Goal: Task Accomplishment & Management: Manage account settings

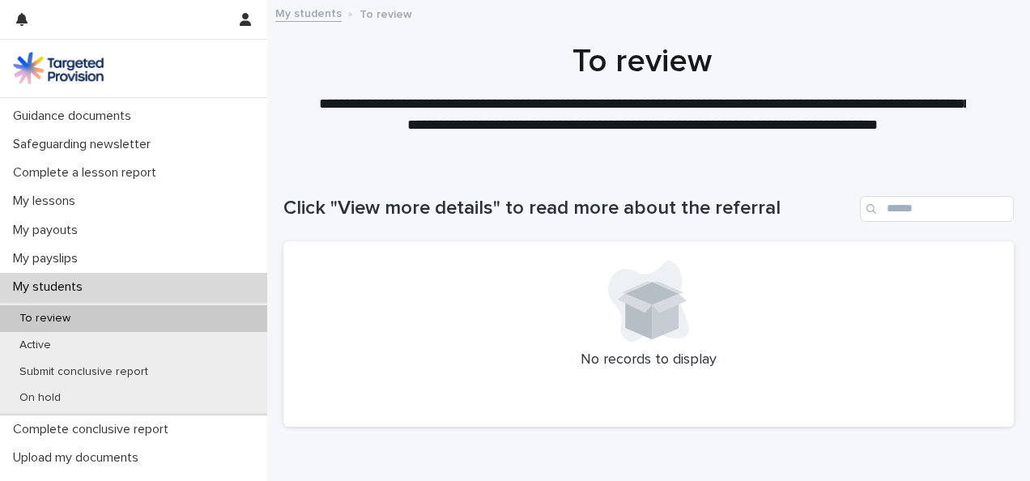
scroll to position [157, 0]
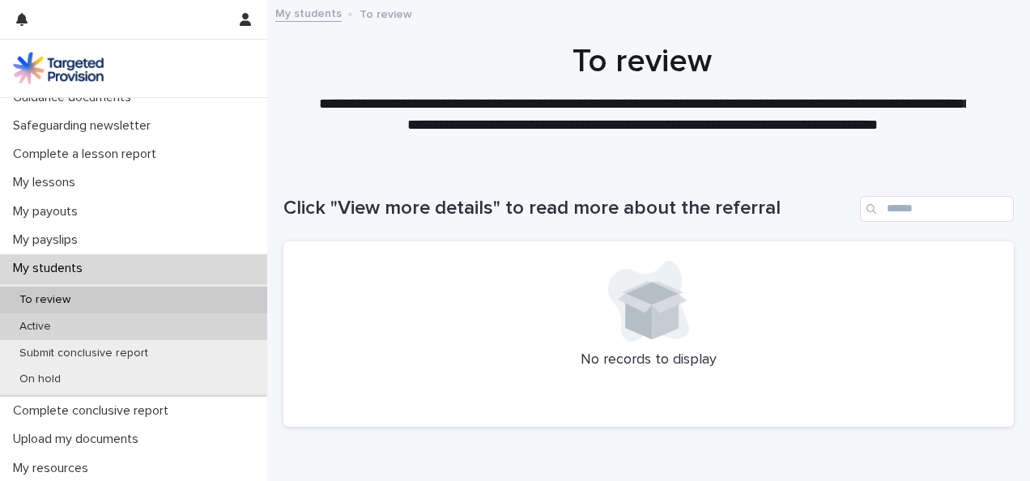
click at [64, 329] on div "Active" at bounding box center [133, 327] width 267 height 27
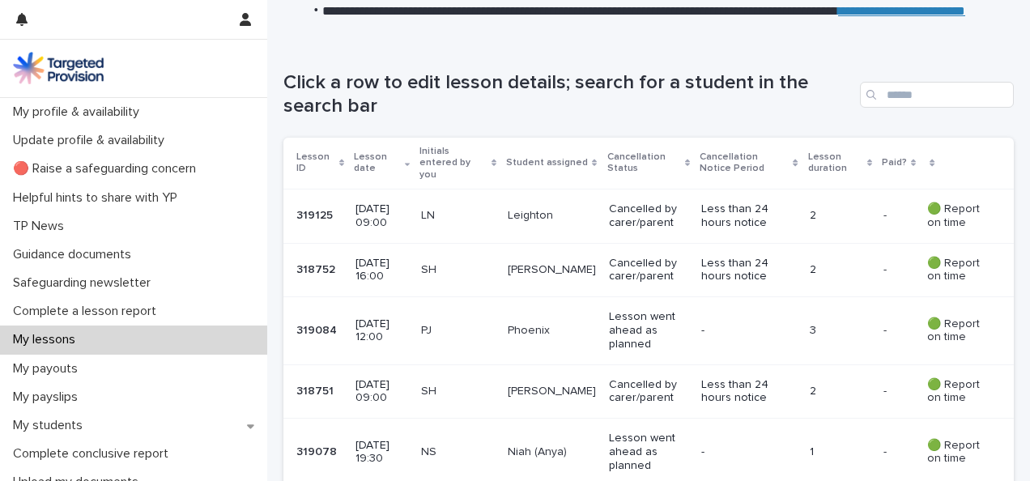
scroll to position [193, 0]
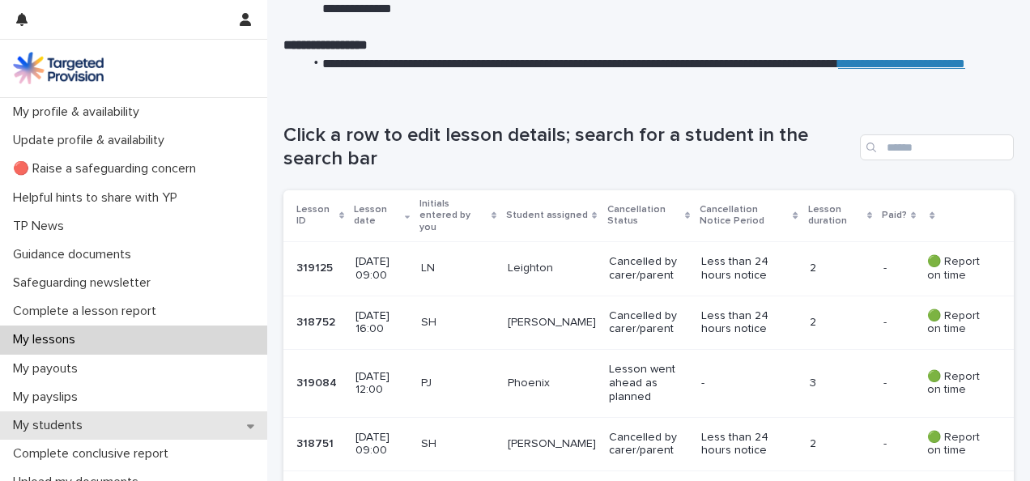
click at [78, 420] on p "My students" at bounding box center [50, 425] width 89 height 15
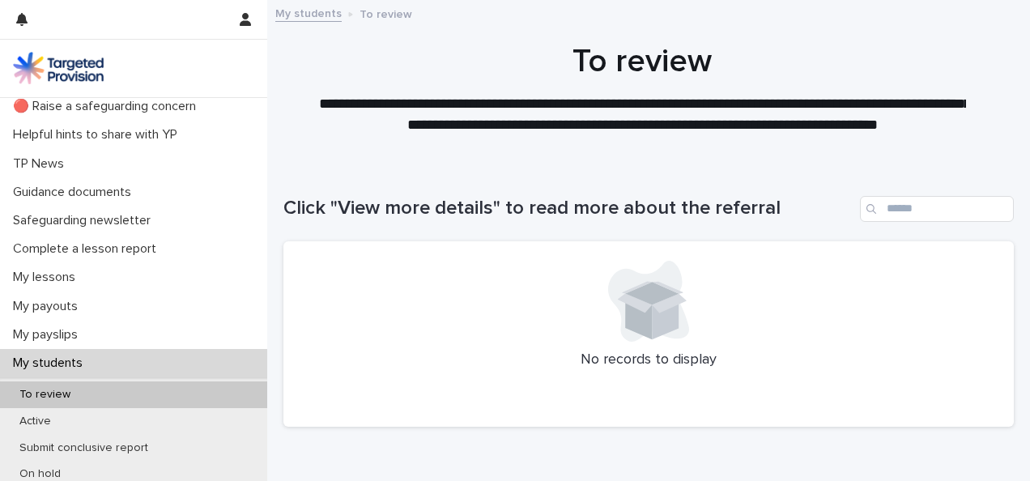
scroll to position [68, 0]
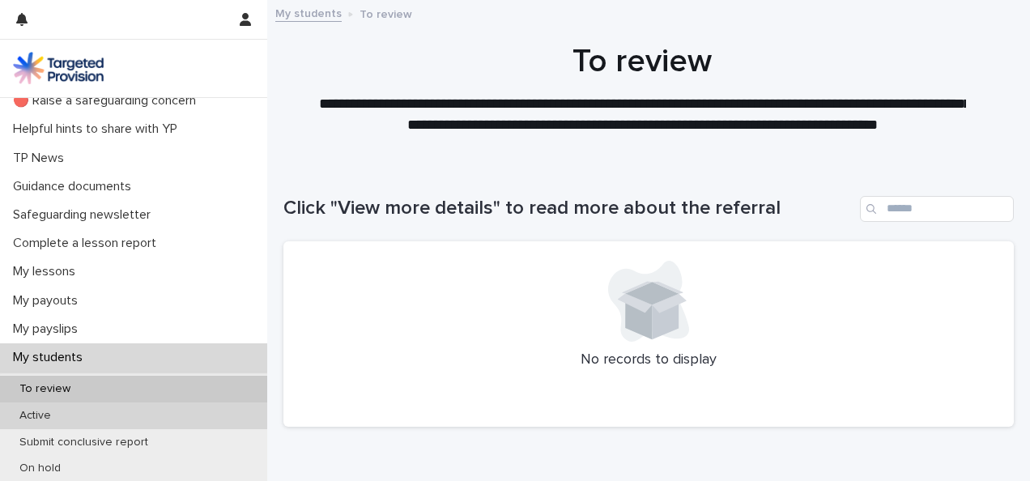
click at [49, 420] on p "Active" at bounding box center [35, 416] width 58 height 14
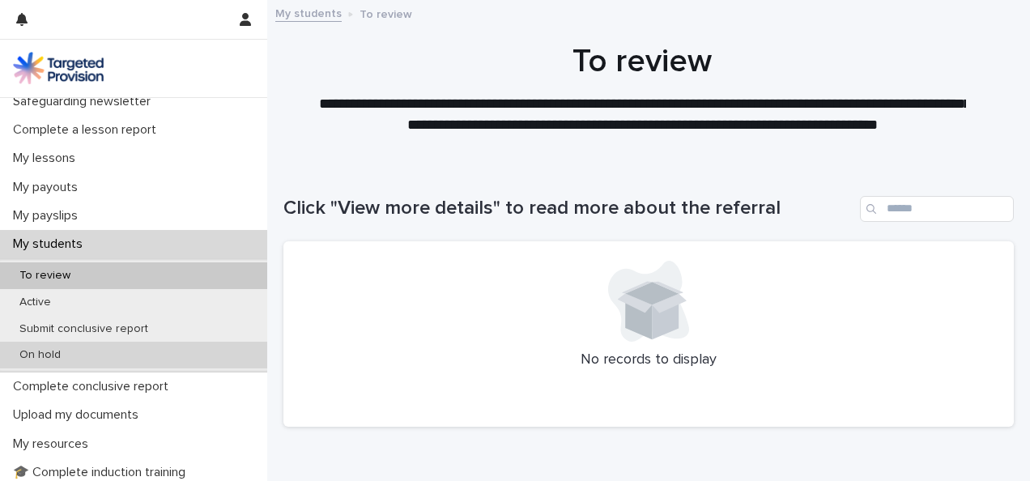
scroll to position [217, 0]
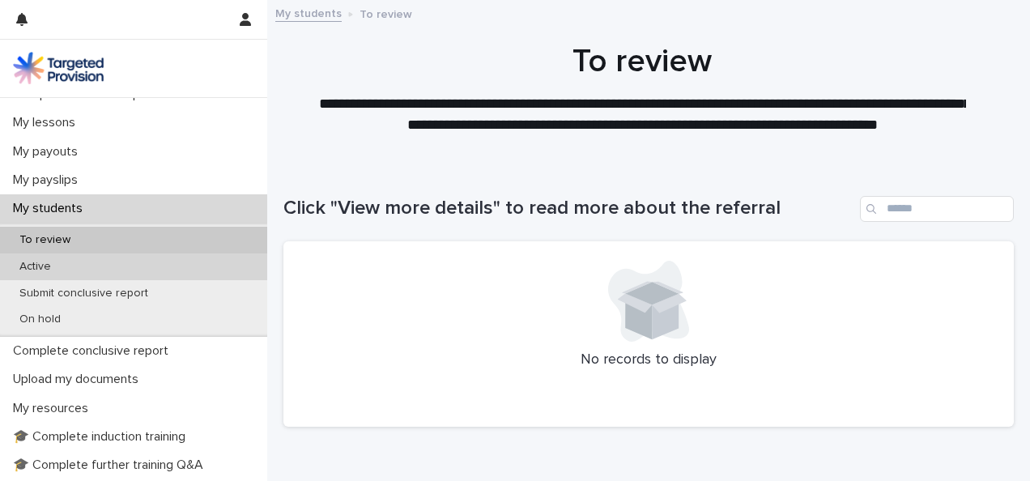
click at [63, 269] on p "Active" at bounding box center [35, 267] width 58 height 14
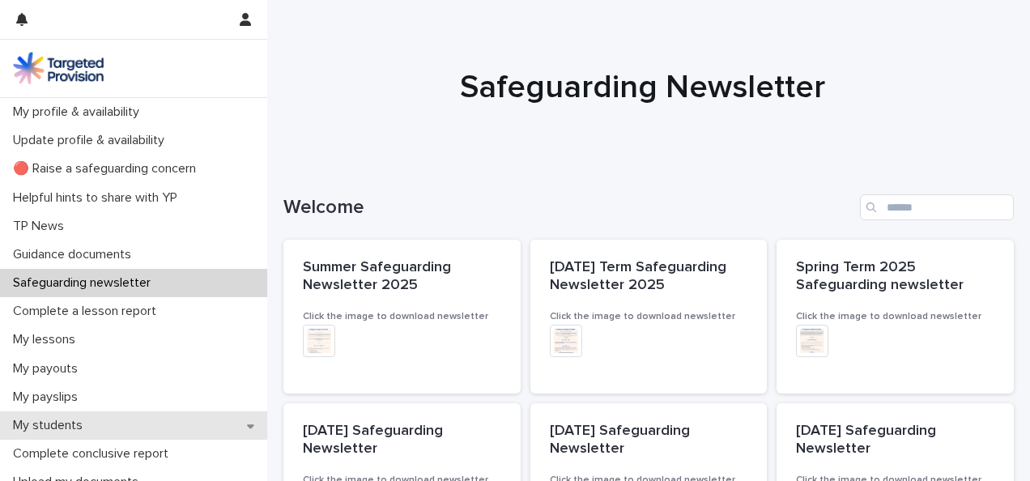
click at [66, 420] on p "My students" at bounding box center [50, 425] width 89 height 15
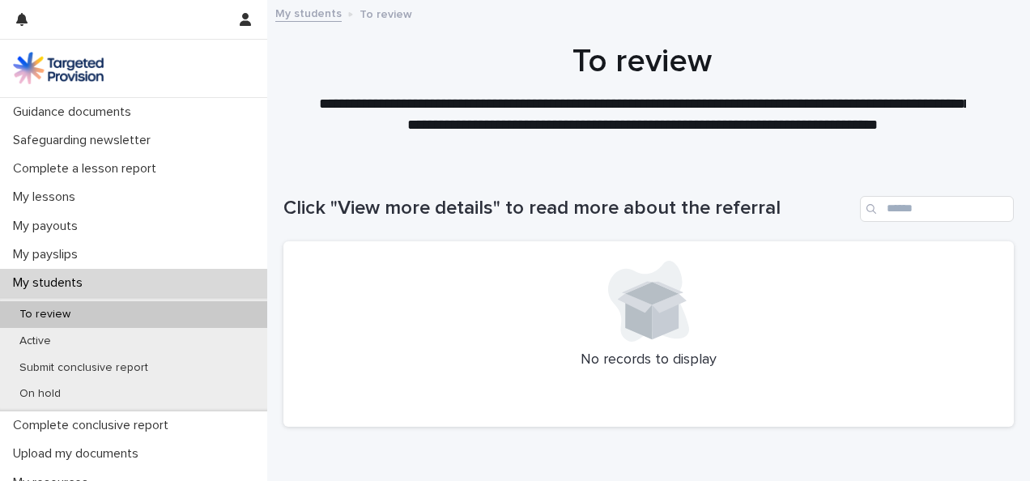
scroll to position [188, 0]
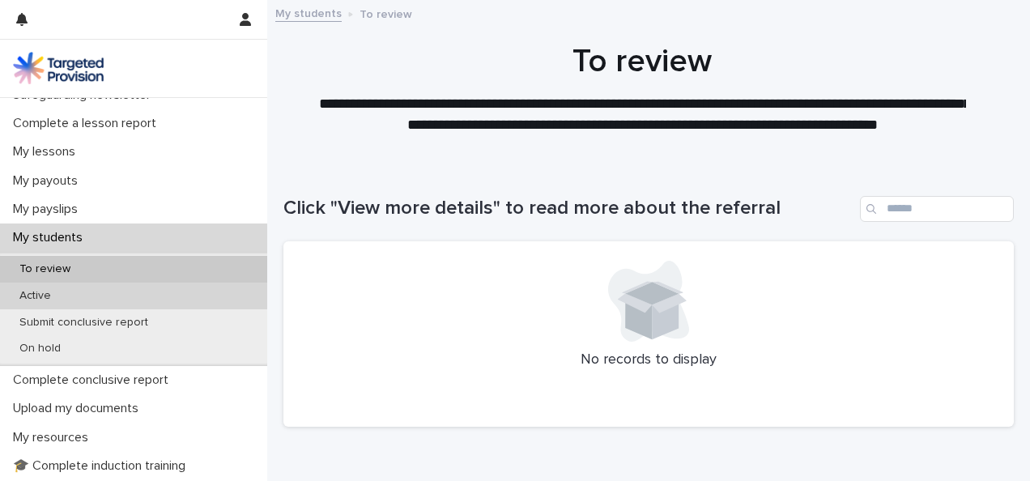
click at [52, 294] on p "Active" at bounding box center [35, 296] width 58 height 14
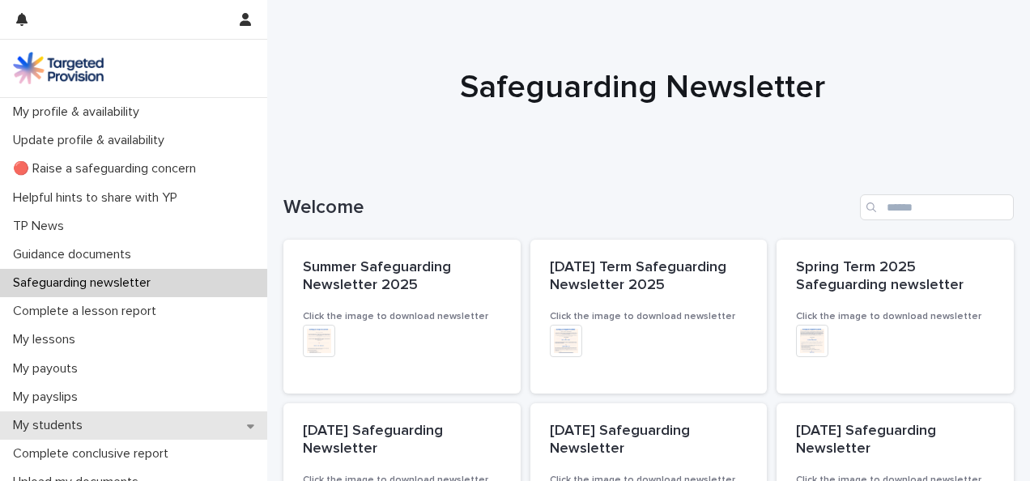
click at [39, 431] on p "My students" at bounding box center [50, 425] width 89 height 15
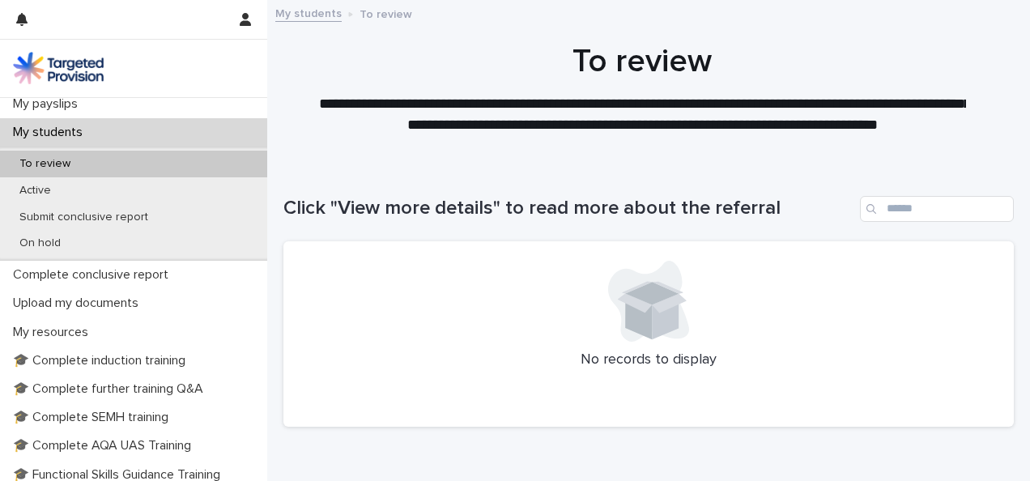
scroll to position [335, 0]
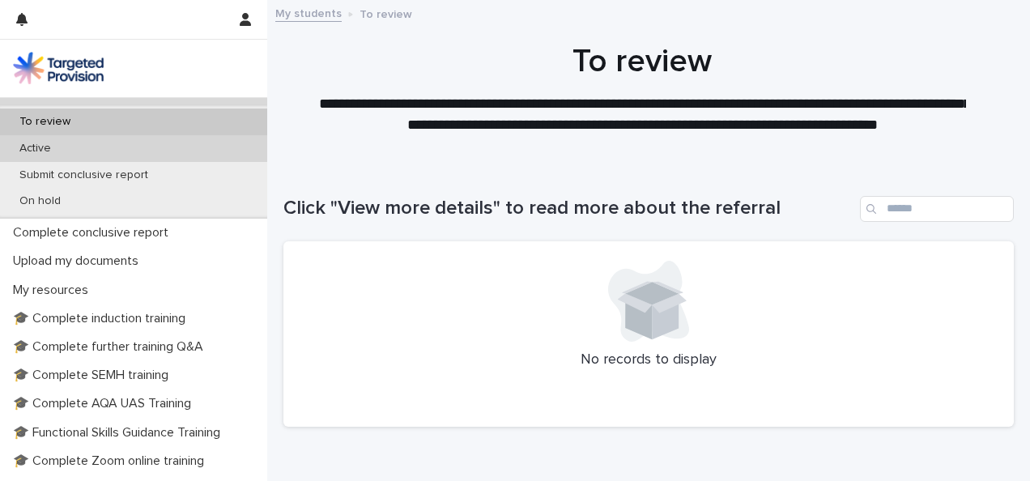
click at [59, 156] on div "Active" at bounding box center [133, 148] width 267 height 27
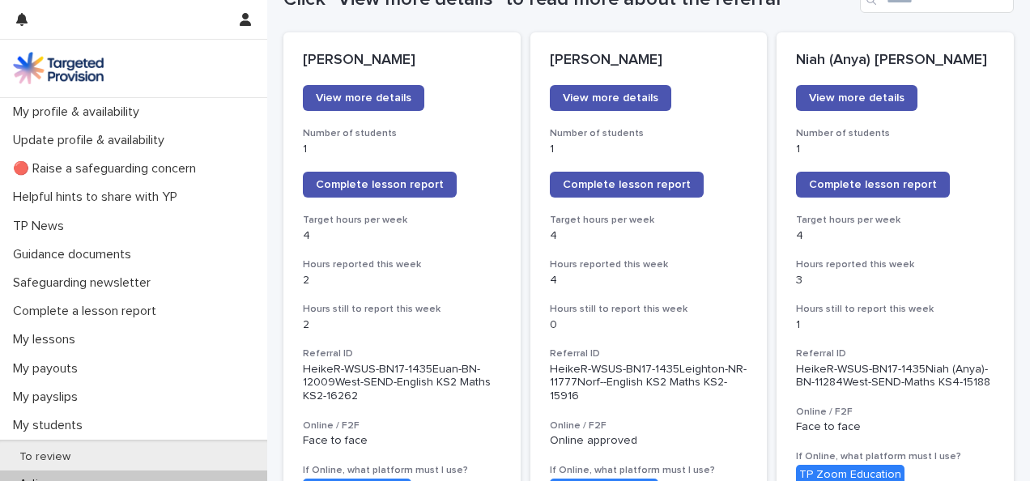
scroll to position [241, 0]
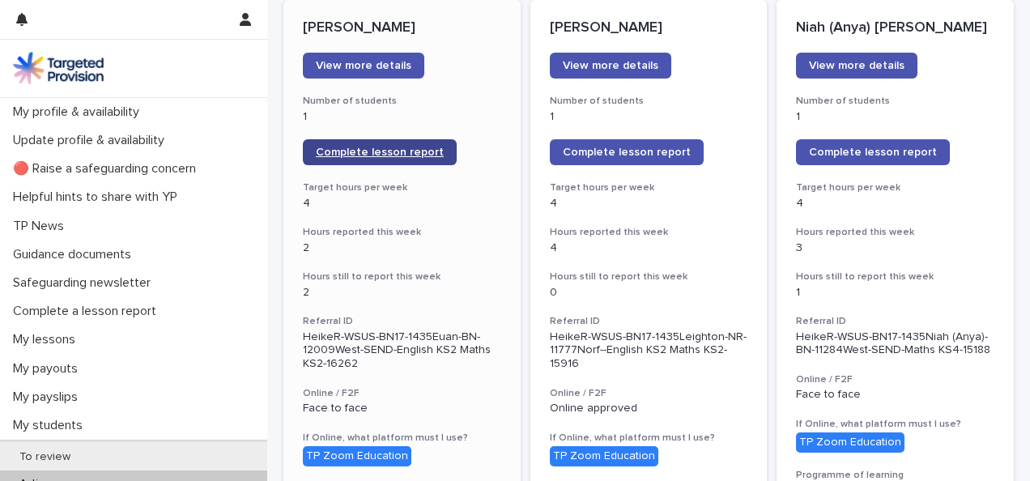
click at [343, 154] on span "Complete lesson report" at bounding box center [380, 152] width 128 height 11
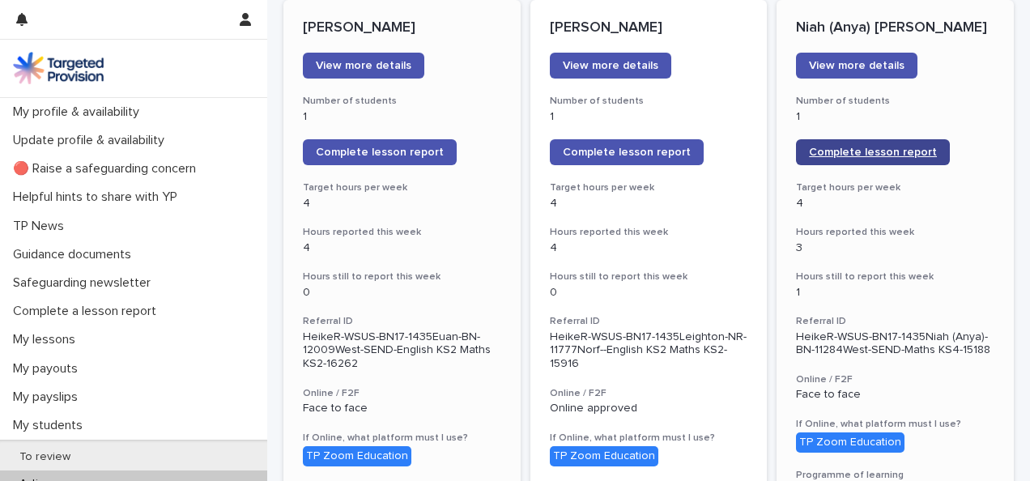
click at [880, 154] on span "Complete lesson report" at bounding box center [873, 152] width 128 height 11
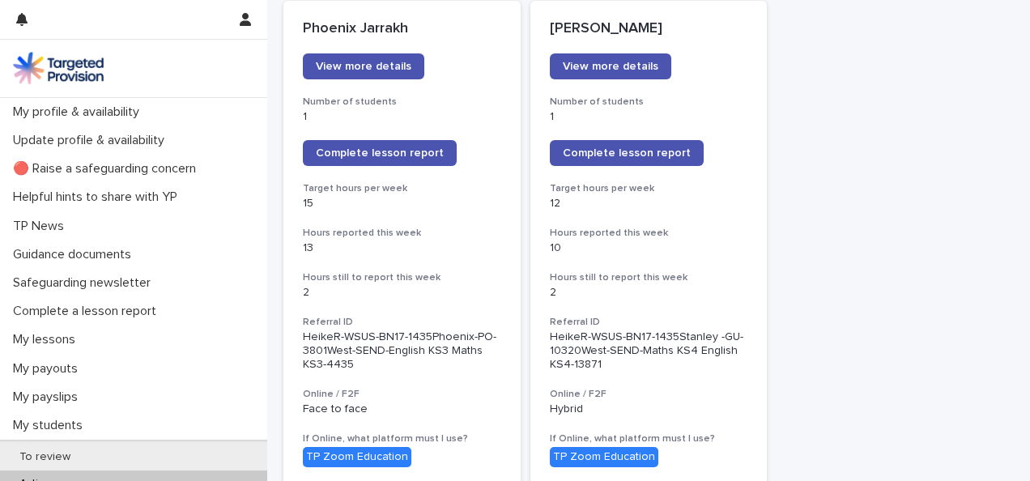
scroll to position [1387, 0]
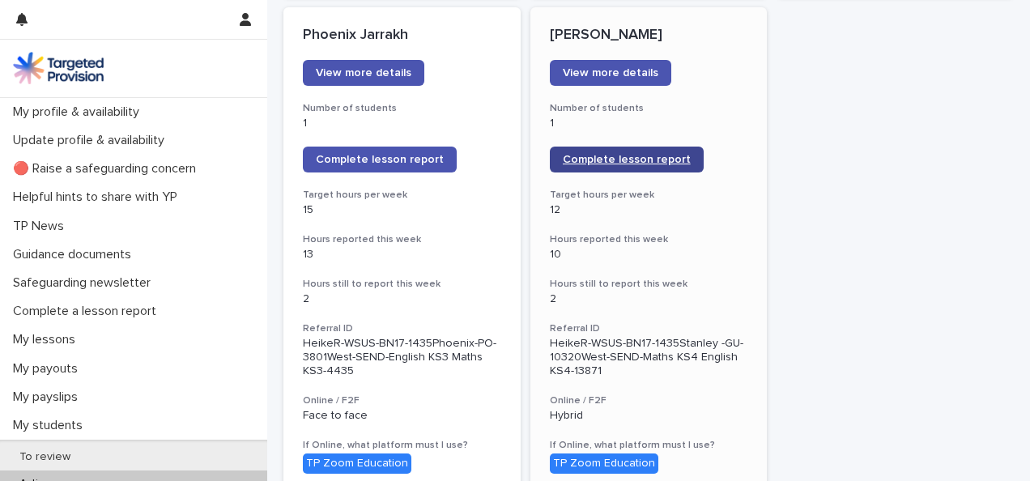
click at [632, 154] on span "Complete lesson report" at bounding box center [627, 159] width 128 height 11
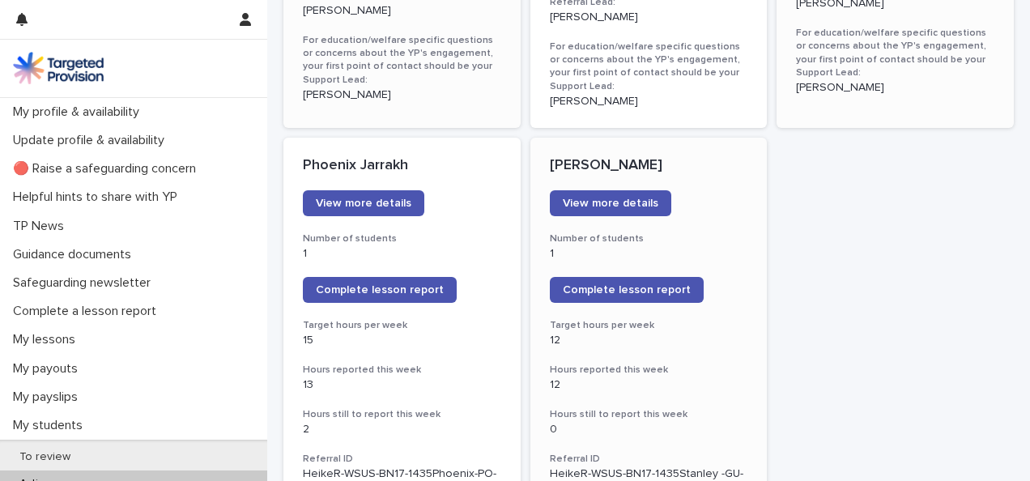
scroll to position [1246, 0]
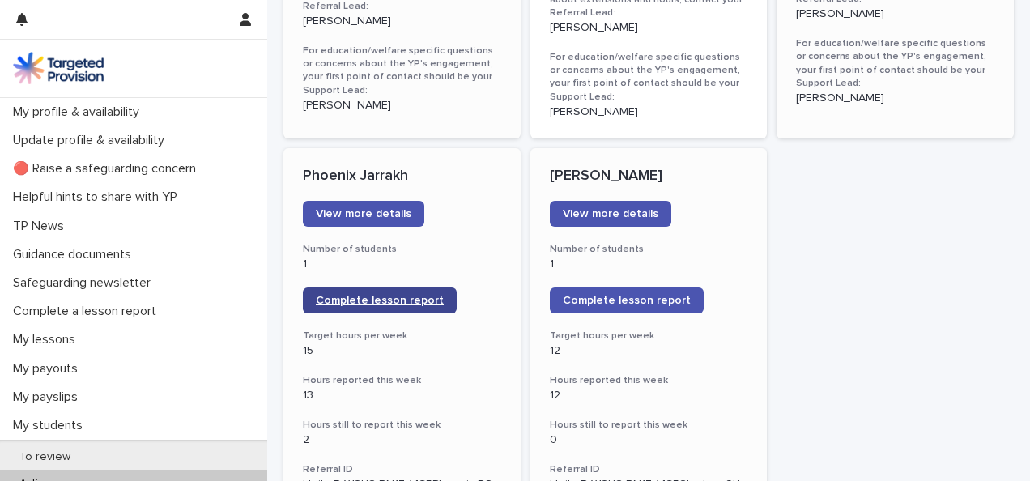
click at [413, 295] on span "Complete lesson report" at bounding box center [380, 300] width 128 height 11
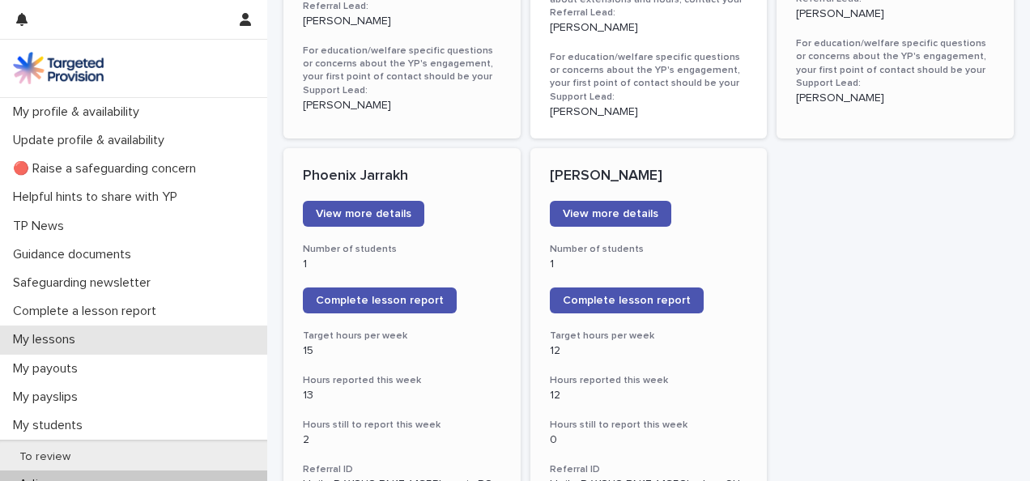
click at [58, 331] on div "My lessons" at bounding box center [133, 340] width 267 height 28
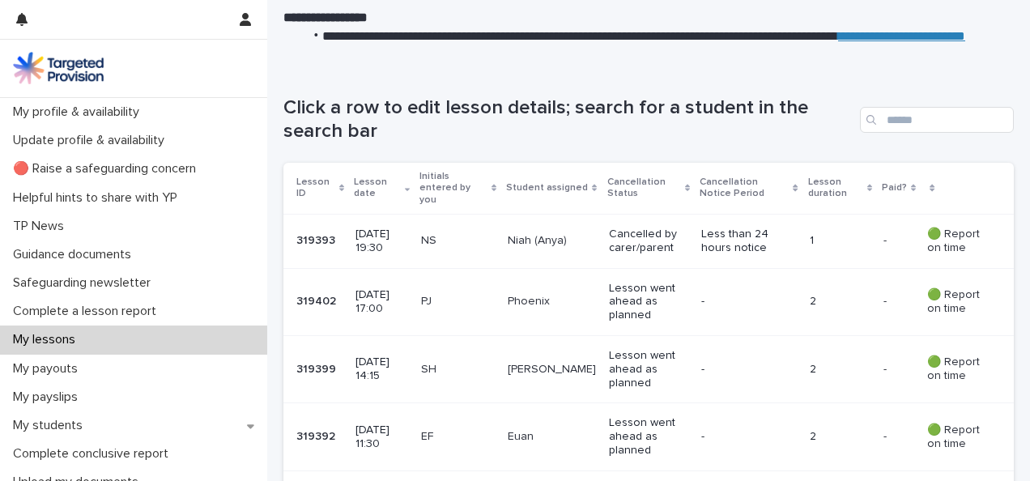
scroll to position [211, 0]
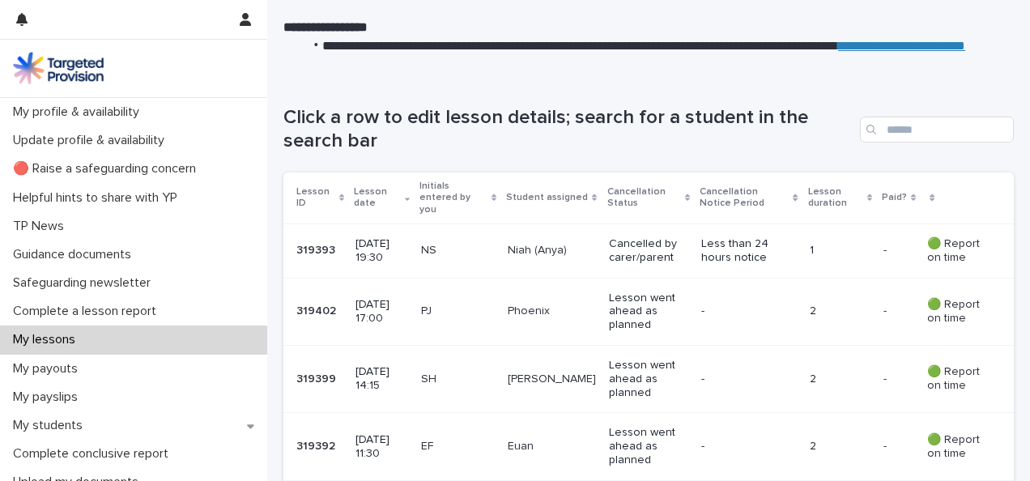
click at [390, 237] on p "[DATE] 19:30" at bounding box center [382, 251] width 53 height 28
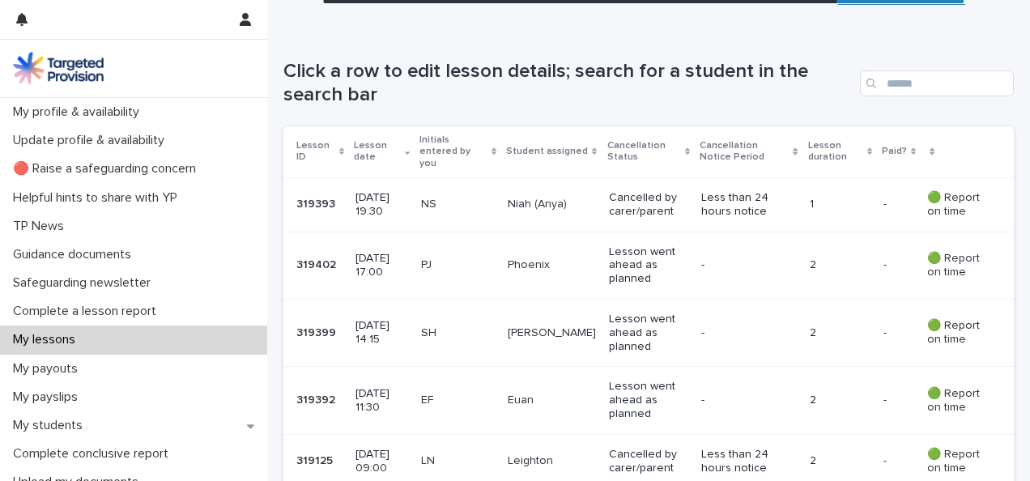
scroll to position [254, 0]
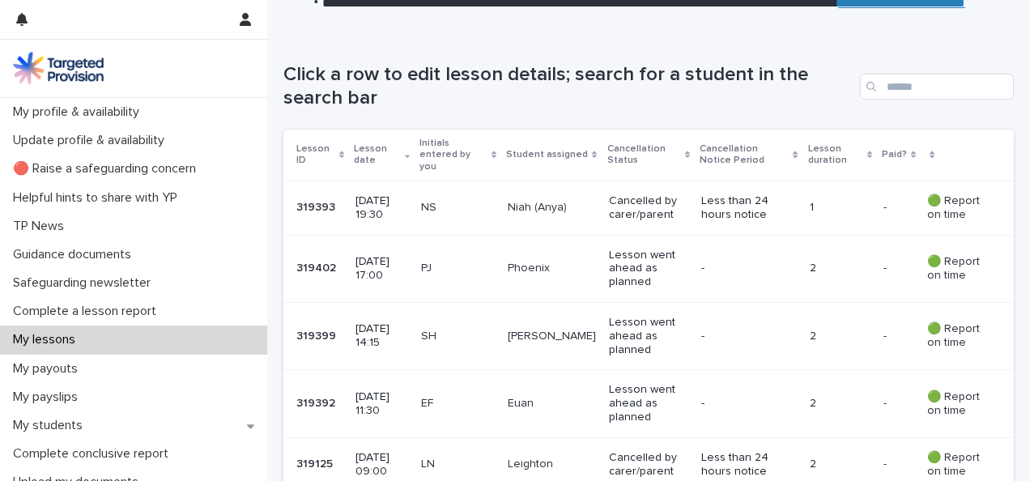
click at [399, 255] on p "[DATE] 17:00" at bounding box center [382, 269] width 53 height 28
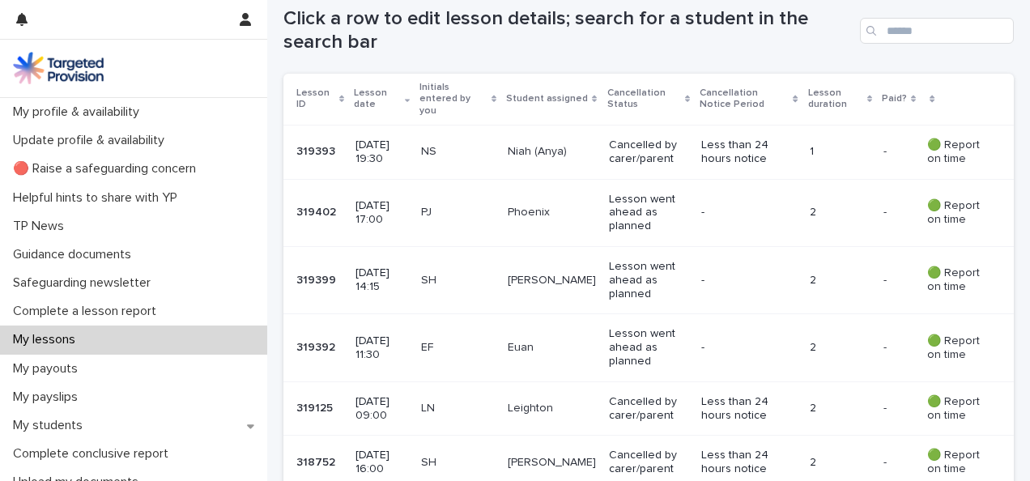
scroll to position [340, 0]
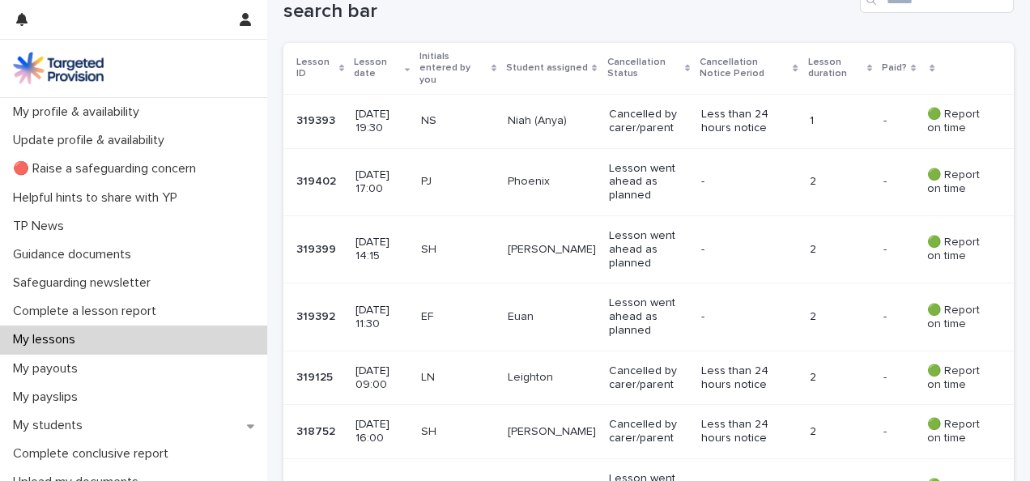
click at [358, 236] on p "[DATE] 14:15" at bounding box center [382, 250] width 53 height 28
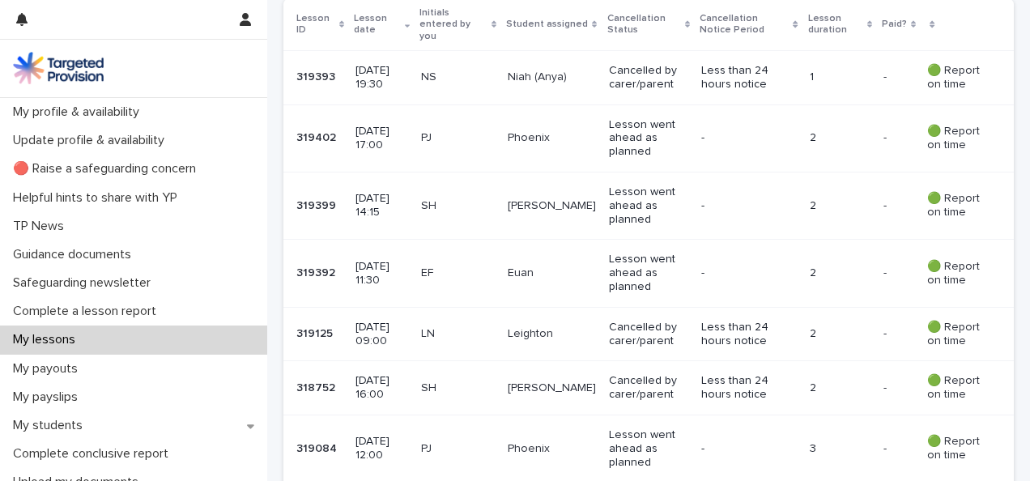
scroll to position [390, 0]
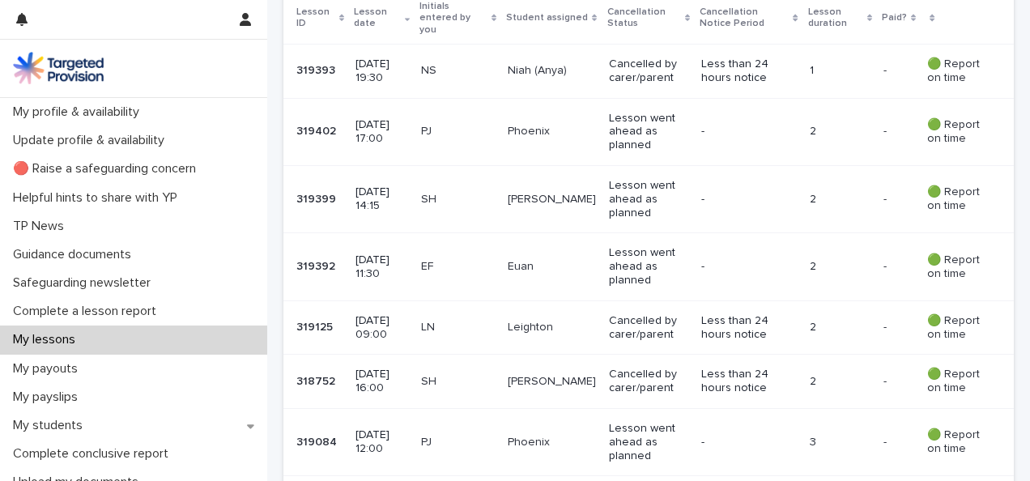
click at [397, 254] on p "[DATE] 11:30" at bounding box center [382, 268] width 53 height 28
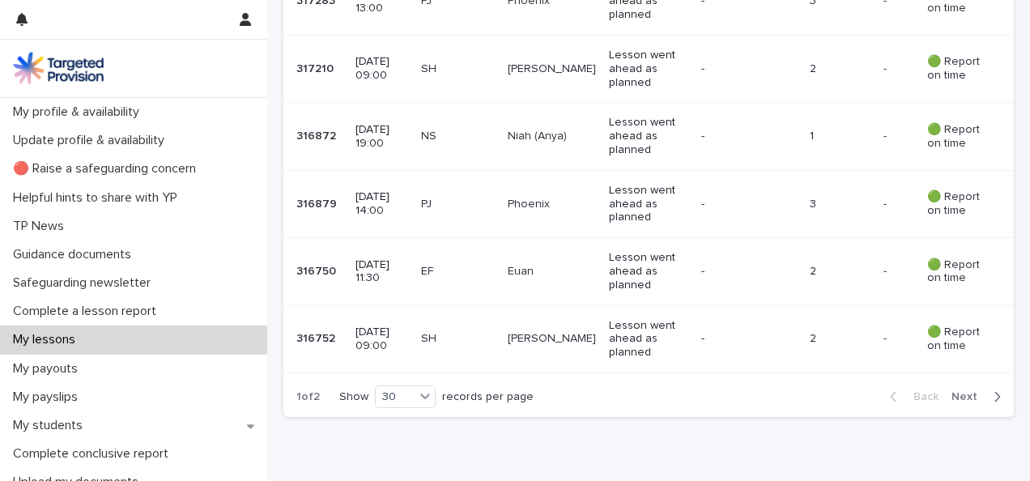
scroll to position [2003, 0]
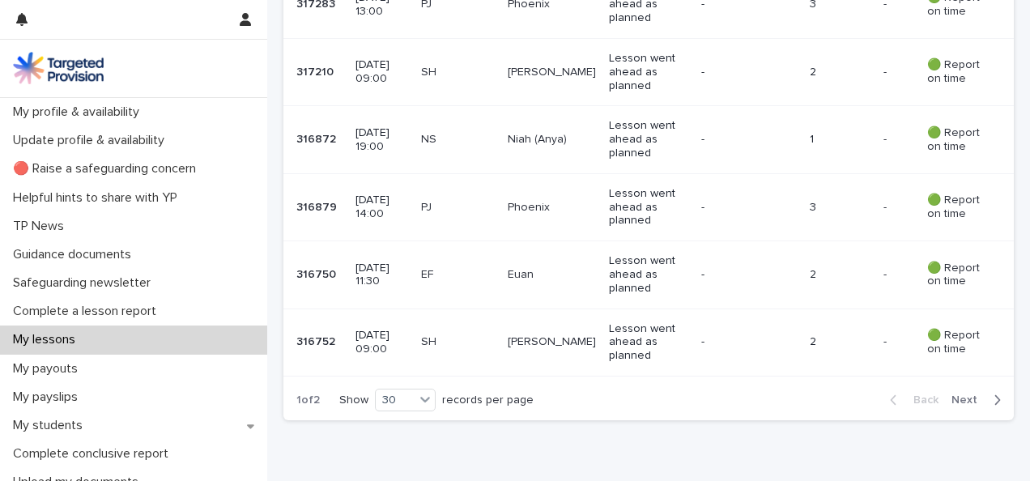
click at [964, 395] on span "Next" at bounding box center [970, 400] width 36 height 11
